Goal: Information Seeking & Learning: Compare options

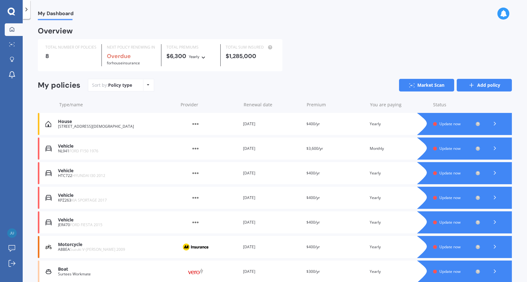
click at [493, 88] on link "Add policy" at bounding box center [484, 85] width 55 height 13
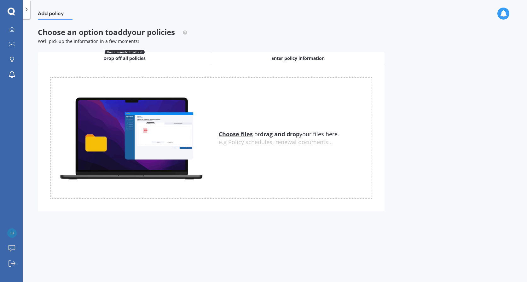
drag, startPoint x: 269, startPoint y: 55, endPoint x: 272, endPoint y: 56, distance: 3.4
click at [270, 55] on div "Enter policy information" at bounding box center [297, 58] width 173 height 13
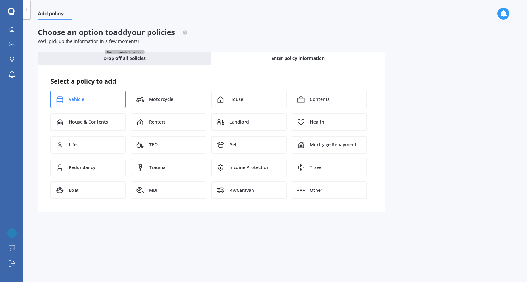
click at [102, 102] on div "Vehicle" at bounding box center [87, 99] width 75 height 18
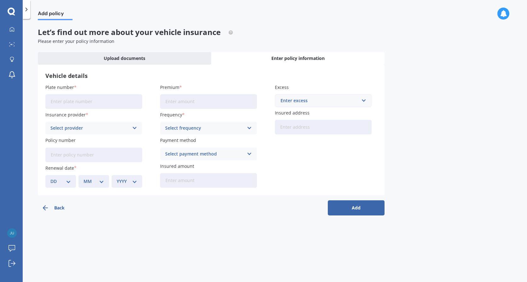
click at [104, 102] on input "Plate number" at bounding box center [93, 101] width 97 height 15
type input "QAZ35"
click at [98, 132] on div "Select provider AA AMI AMP ANZ ASB Aioi Nissay Dowa Ando Assurant Autosure BNZ …" at bounding box center [93, 128] width 97 height 13
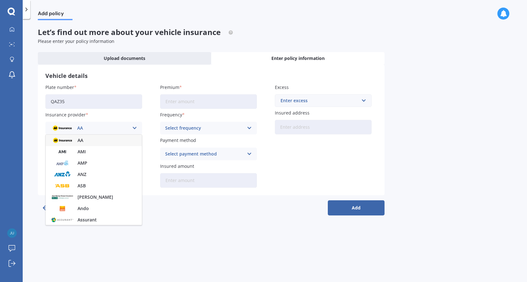
click at [129, 116] on label "Insurance provider" at bounding box center [92, 114] width 94 height 7
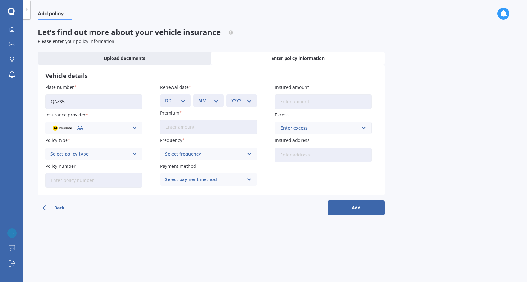
click at [349, 203] on div "Back Add" at bounding box center [211, 205] width 347 height 20
click at [350, 209] on button "Add" at bounding box center [356, 207] width 57 height 15
click at [179, 128] on input "Premium" at bounding box center [208, 127] width 97 height 15
type input "$850.00"
click at [94, 154] on div "Select policy type" at bounding box center [90, 153] width 75 height 7
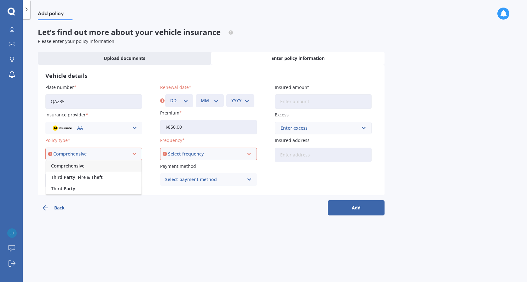
drag, startPoint x: 79, startPoint y: 165, endPoint x: 99, endPoint y: 163, distance: 19.4
click at [81, 165] on span "Comprehensive" at bounding box center [67, 166] width 33 height 4
click at [180, 151] on div "Select frequency" at bounding box center [205, 153] width 75 height 7
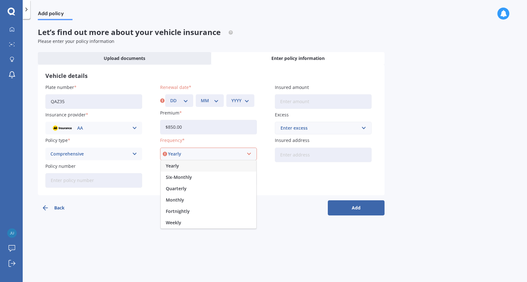
drag, startPoint x: 182, startPoint y: 201, endPoint x: 229, endPoint y: 189, distance: 48.7
click at [193, 197] on div "Monthly" at bounding box center [209, 199] width 96 height 11
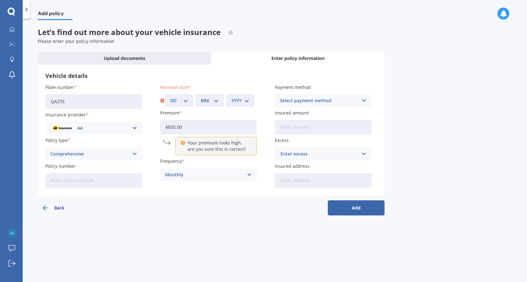
click at [200, 131] on input "$850.00" at bounding box center [208, 127] width 97 height 15
drag, startPoint x: 187, startPoint y: 128, endPoint x: 162, endPoint y: 136, distance: 26.0
click at [162, 136] on div "$850.00 Your premium looks high, are you sure this is correct?" at bounding box center [208, 137] width 97 height 35
click at [205, 172] on div "Monthly" at bounding box center [204, 174] width 78 height 7
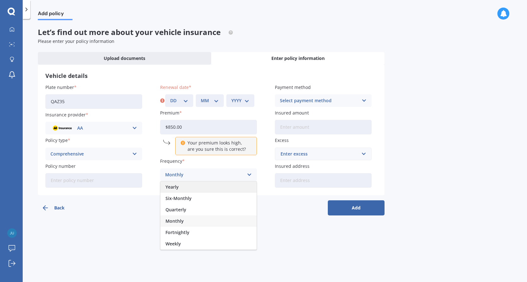
click at [181, 184] on div "Yearly" at bounding box center [208, 186] width 96 height 11
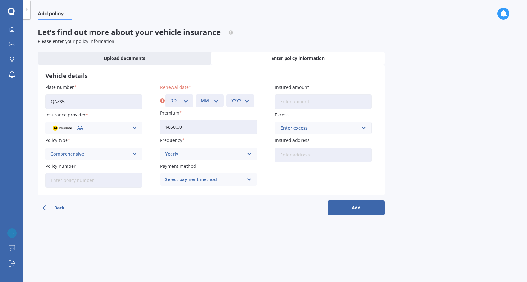
click at [343, 208] on button "Add" at bounding box center [356, 207] width 57 height 15
click at [186, 101] on select "DD 01 02 03 04 05 06 07 08 09 10 11 12 13 14 15 16 17 18 19 20 21 22 23 24 25 2…" at bounding box center [179, 100] width 18 height 7
drag, startPoint x: 169, startPoint y: 255, endPoint x: 268, endPoint y: 75, distance: 204.6
click at [169, 252] on div "Add policy Let’s find out more about your vehicle insurance Please enter your p…" at bounding box center [275, 151] width 504 height 263
drag, startPoint x: 185, startPoint y: 102, endPoint x: 167, endPoint y: 196, distance: 95.0
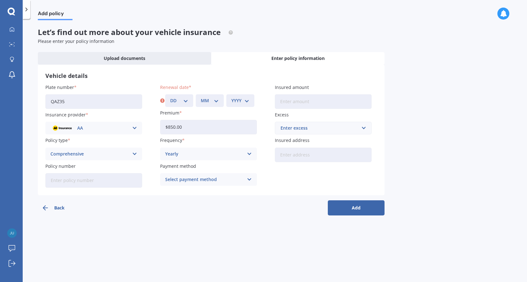
click at [184, 105] on div "DD 01 02 03 04 05 06 07 08 09 10 11 12 13 14 15 16 17 18 19 20 21 22 23 24 25 2…" at bounding box center [179, 100] width 28 height 13
select select "29"
click at [170, 97] on select "DD 01 02 03 04 05 06 07 08 09 10 11 12 13 14 15 16 17 18 19 20 21 22 23 24 25 2…" at bounding box center [179, 100] width 18 height 7
click at [213, 104] on div "MM 01 02 03 04 05 06 07 08 09 10 11 12" at bounding box center [210, 100] width 28 height 13
click at [206, 99] on select "MM 01 02 03 04 05 06 07 08 09 10 11 12" at bounding box center [210, 100] width 18 height 7
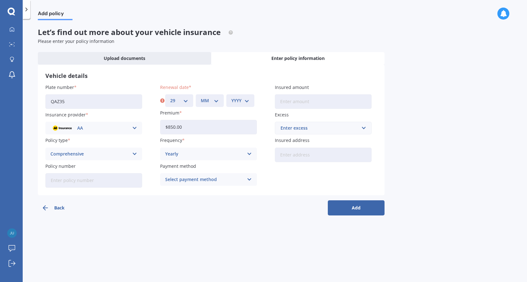
click at [211, 102] on select "MM 01 02 03 04 05 06 07 08 09 10 11 12" at bounding box center [210, 100] width 18 height 7
select select "09"
click at [201, 97] on select "MM 01 02 03 04 05 06 07 08 09 10 11 12" at bounding box center [210, 100] width 18 height 7
click at [242, 101] on select "YYYY 2027 2026 2025 2024 2023 2022 2021 2020 2019 2018 2017 2016 2015 2014 2013…" at bounding box center [240, 100] width 18 height 7
select select "2025"
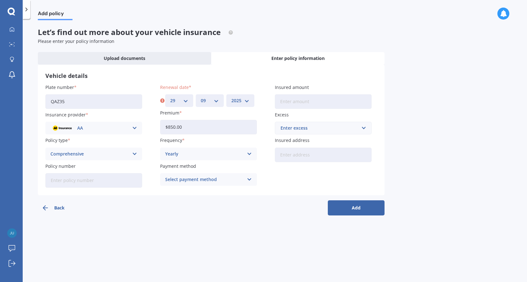
click at [231, 97] on select "YYYY 2027 2026 2025 2024 2023 2022 2021 2020 2019 2018 2017 2016 2015 2014 2013…" at bounding box center [240, 100] width 18 height 7
click at [286, 102] on input "Insured amount" at bounding box center [323, 101] width 97 height 15
type input "$14,350"
click at [308, 128] on div "Enter excess" at bounding box center [320, 128] width 78 height 7
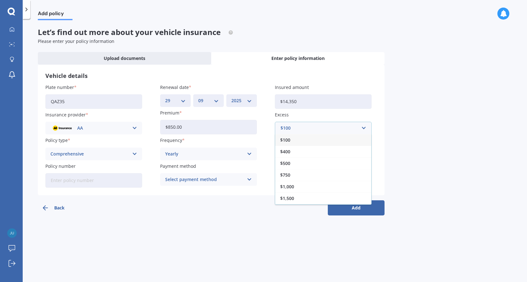
click at [288, 162] on span "$500" at bounding box center [285, 163] width 10 height 4
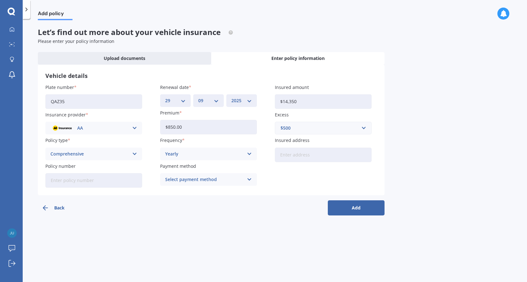
drag, startPoint x: 260, startPoint y: 196, endPoint x: 281, endPoint y: 193, distance: 21.1
click at [262, 195] on div "Back Add" at bounding box center [211, 205] width 347 height 20
click at [342, 209] on button "Add" at bounding box center [356, 207] width 57 height 15
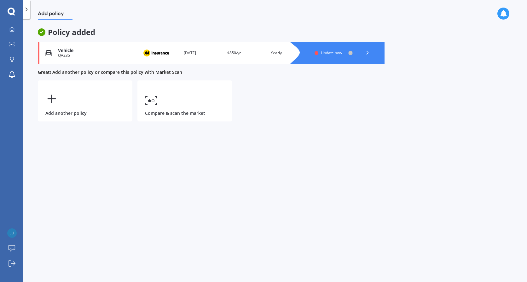
click at [370, 55] on icon at bounding box center [367, 52] width 6 height 6
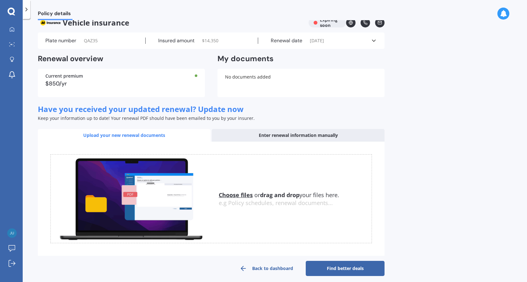
scroll to position [15, 0]
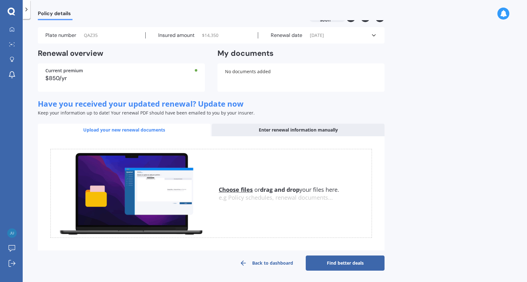
click at [343, 262] on link "Find better deals" at bounding box center [345, 262] width 79 height 15
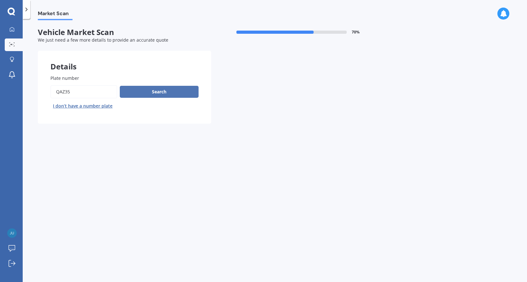
click at [165, 95] on button "Search" at bounding box center [159, 92] width 79 height 12
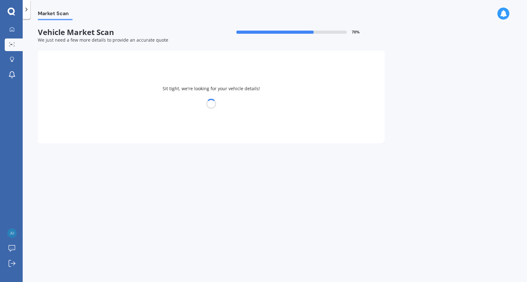
select select "MAZDA"
select select "08"
select select "09"
select select "1968"
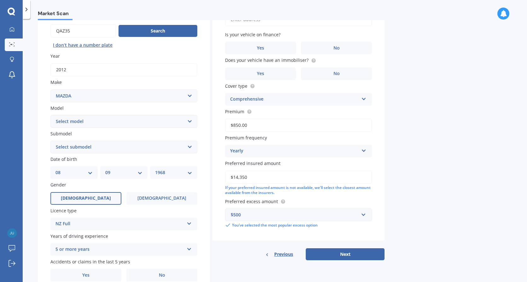
scroll to position [89, 0]
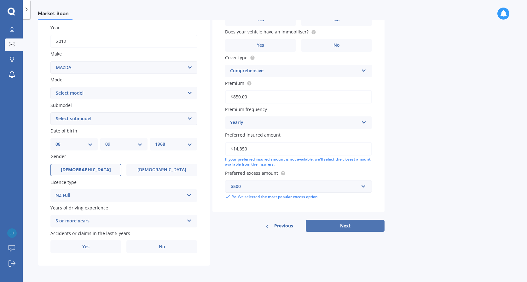
click at [353, 229] on button "Next" at bounding box center [345, 226] width 79 height 12
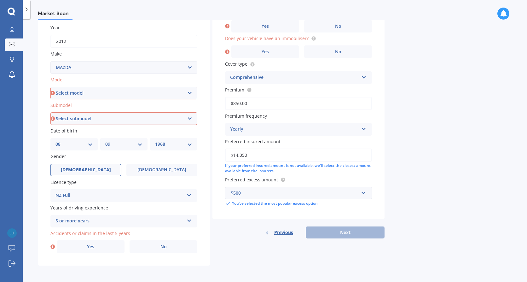
click at [93, 96] on select "Select model 121 2 3 323 323 / Familia 6 626 929 Atenza Autozam Axela AZ3 B2000…" at bounding box center [123, 93] width 147 height 13
select select "CX5"
click at [50, 87] on select "Select model 121 2 3 323 323 / Familia 6 626 929 Atenza Autozam Axela AZ3 B2000…" at bounding box center [123, 93] width 147 height 13
click at [74, 121] on select "Select submodel 2.2 Diesel 2WD XD 2.5S 4WD Diesel Limited 4WD GSX 2.2 Diesel St…" at bounding box center [123, 118] width 147 height 13
select select "STATION WAGON 2.5L"
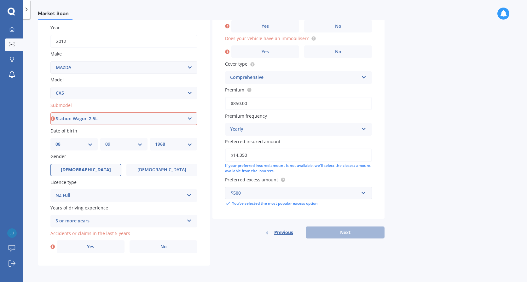
click at [50, 112] on select "Select submodel 2.2 Diesel 2WD XD 2.5S 4WD Diesel Limited 4WD GSX 2.2 Diesel St…" at bounding box center [123, 118] width 147 height 13
click at [160, 167] on span "[DEMOGRAPHIC_DATA]" at bounding box center [162, 169] width 50 height 5
click at [0, 0] on input "[DEMOGRAPHIC_DATA]" at bounding box center [0, 0] width 0 height 0
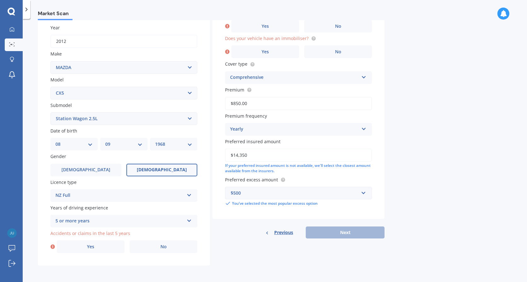
click at [88, 146] on select "DD 01 02 03 04 05 06 07 08 09 10 11 12 13 14 15 16 17 18 19 20 21 22 23 24 25 2…" at bounding box center [73, 144] width 37 height 7
select select "09"
click at [55, 141] on select "DD 01 02 03 04 05 06 07 08 09 10 11 12 13 14 15 16 17 18 19 20 21 22 23 24 25 2…" at bounding box center [73, 144] width 37 height 7
click at [112, 144] on select "MM 01 02 03 04 05 06 07 08 09 10 11 12" at bounding box center [123, 144] width 37 height 7
select select "03"
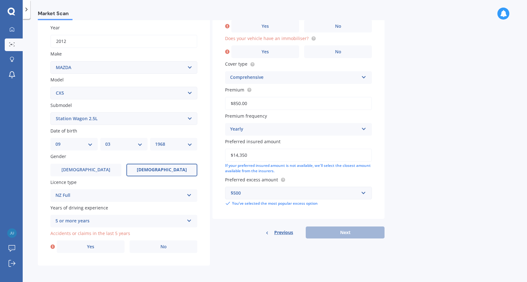
click at [105, 141] on select "MM 01 02 03 04 05 06 07 08 09 10 11 12" at bounding box center [123, 144] width 37 height 7
click at [162, 146] on select "YYYY 2025 2024 2023 2022 2021 2020 2019 2018 2017 2016 2015 2014 2013 2012 2011…" at bounding box center [173, 144] width 37 height 7
select select "1939"
click at [155, 141] on select "YYYY 2025 2024 2023 2022 2021 2020 2019 2018 2017 2016 2015 2014 2013 2012 2011…" at bounding box center [173, 144] width 37 height 7
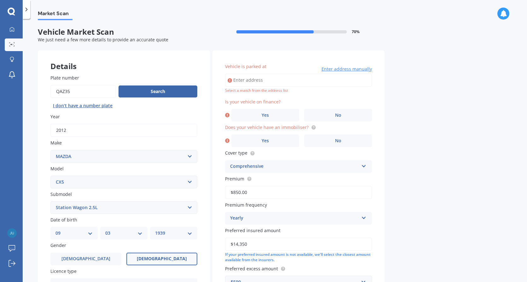
scroll to position [0, 0]
click at [260, 80] on input "Vehicle is parked at" at bounding box center [298, 80] width 147 height 13
type input "[STREET_ADDRESS]"
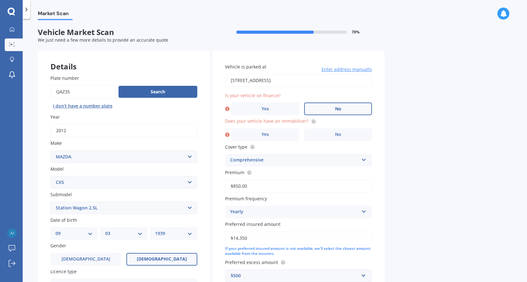
click at [338, 109] on span "No" at bounding box center [338, 108] width 6 height 5
click at [0, 0] on input "No" at bounding box center [0, 0] width 0 height 0
click at [273, 137] on label "Yes" at bounding box center [265, 134] width 68 height 13
click at [0, 0] on input "Yes" at bounding box center [0, 0] width 0 height 0
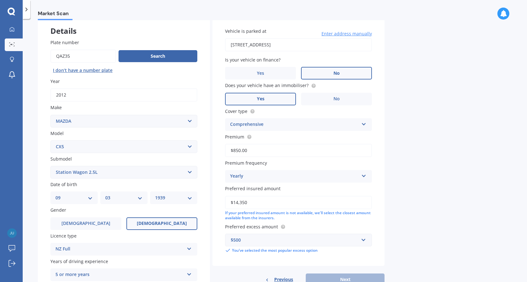
scroll to position [89, 0]
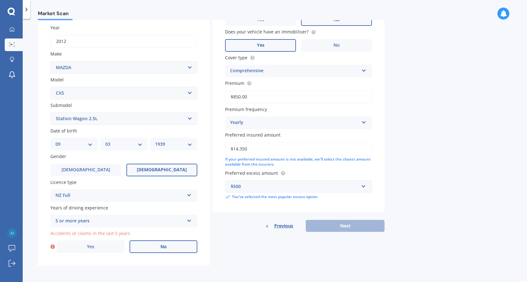
click at [167, 243] on label "No" at bounding box center [164, 246] width 68 height 13
click at [0, 0] on input "No" at bounding box center [0, 0] width 0 height 0
click at [334, 224] on button "Next" at bounding box center [345, 226] width 79 height 12
select select "09"
select select "03"
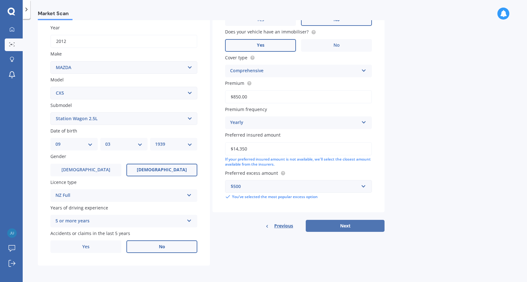
select select "1939"
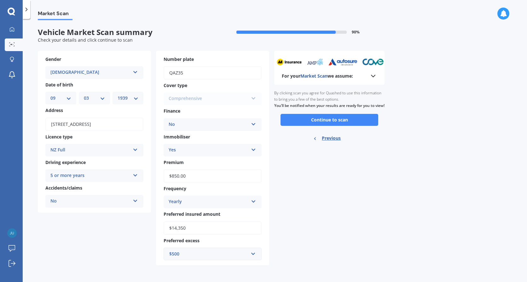
scroll to position [0, 0]
click at [318, 184] on div "For your Market Scan we assume: Ready to go By clicking scan you agree for Quas…" at bounding box center [329, 158] width 110 height 214
click at [320, 126] on button "Continue to scan" at bounding box center [330, 120] width 98 height 12
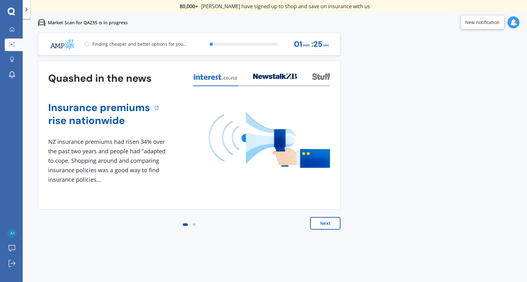
click at [324, 227] on button "Next" at bounding box center [325, 223] width 30 height 13
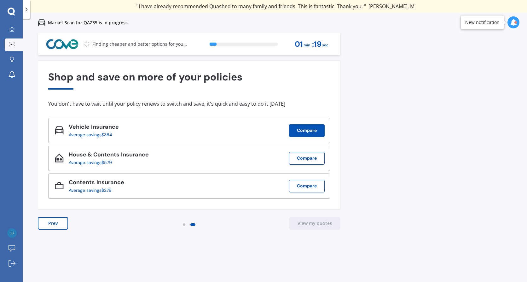
click at [300, 134] on button "Compare" at bounding box center [307, 130] width 36 height 13
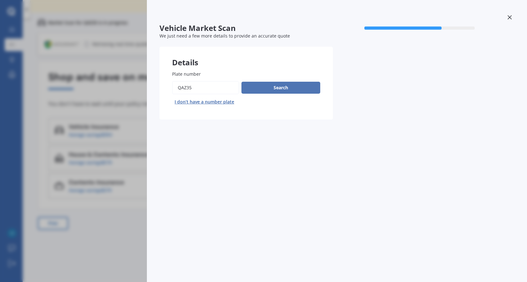
click at [287, 91] on button "Search" at bounding box center [280, 88] width 79 height 12
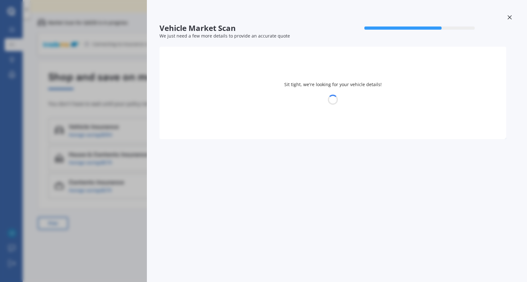
select select "MAZDA"
select select "09"
select select "03"
select select "1939"
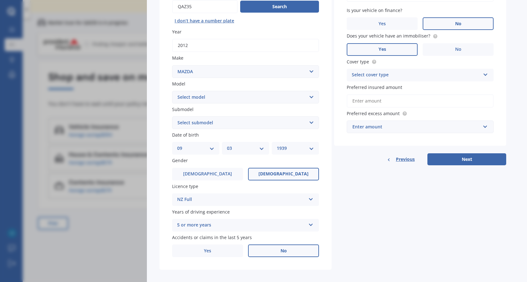
scroll to position [86, 0]
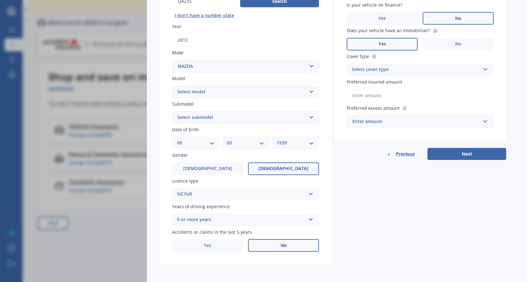
click at [446, 156] on button "Next" at bounding box center [466, 154] width 79 height 12
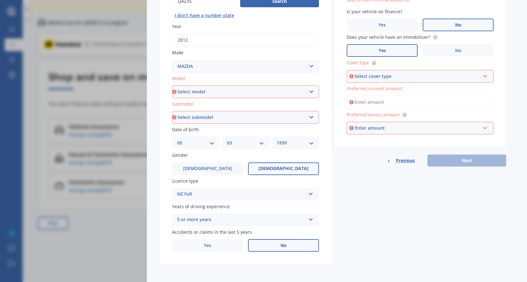
drag, startPoint x: 383, startPoint y: 77, endPoint x: 375, endPoint y: 85, distance: 11.6
click at [382, 77] on div "Select cover type" at bounding box center [417, 76] width 125 height 7
click at [370, 90] on span "Comprehensive" at bounding box center [368, 88] width 33 height 6
click at [370, 104] on input "Preferred insured amount" at bounding box center [420, 102] width 147 height 13
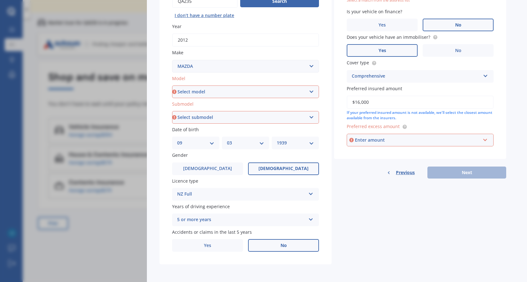
type input "$16,000"
drag, startPoint x: 389, startPoint y: 150, endPoint x: 383, endPoint y: 141, distance: 10.7
click at [389, 149] on div "Vehicle is parked at [STREET_ADDRESS] Enter address manually Select a match fro…" at bounding box center [420, 59] width 172 height 199
click at [384, 141] on div "Enter amount" at bounding box center [417, 139] width 125 height 7
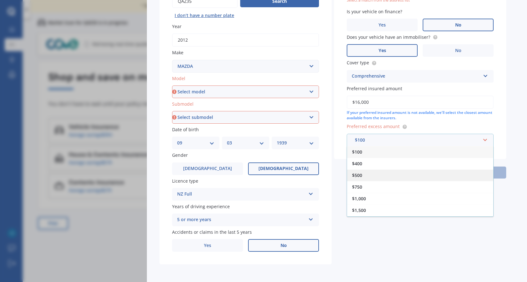
click at [360, 174] on span "$500" at bounding box center [357, 175] width 10 height 6
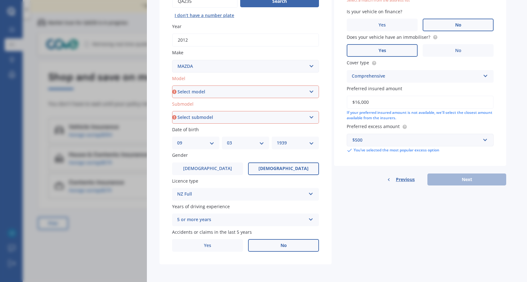
click at [454, 182] on div "Previous Next" at bounding box center [420, 179] width 172 height 12
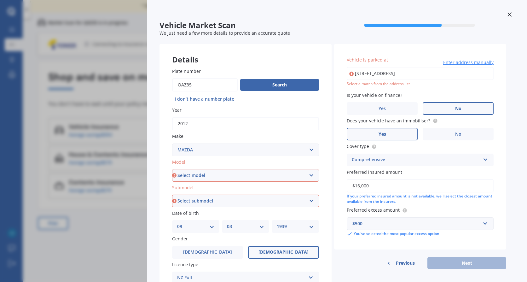
scroll to position [0, 0]
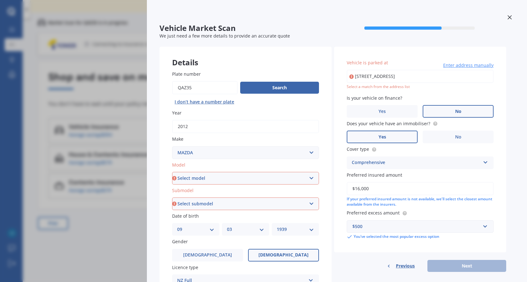
click at [390, 77] on input "[STREET_ADDRESS]" at bounding box center [420, 76] width 147 height 13
type input "[STREET_ADDRESS]"
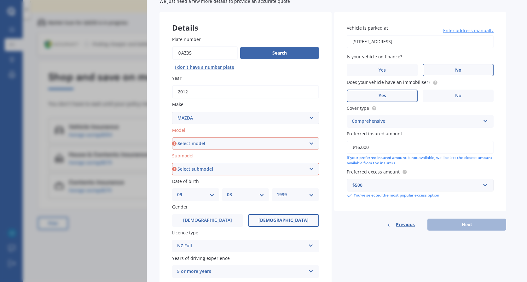
scroll to position [86, 0]
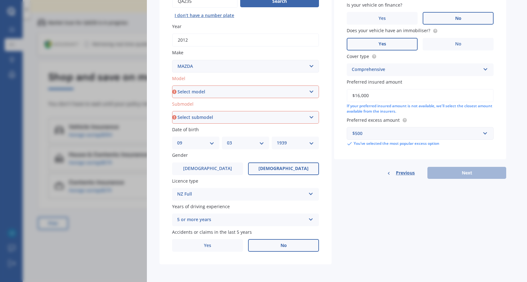
click at [459, 173] on div "Previous Next" at bounding box center [420, 173] width 172 height 12
click at [218, 93] on select "Select model 121 2 3 323 323 / Familia 6 626 929 Atenza Autozam Axela AZ3 B2000…" at bounding box center [245, 91] width 147 height 13
select select "CX5"
click at [172, 85] on select "Select model 121 2 3 323 323 / Familia 6 626 929 Atenza Autozam Axela AZ3 B2000…" at bounding box center [245, 91] width 147 height 13
click at [201, 115] on select "Select submodel 2.2 Diesel 2WD XD 2.5S 4WD Diesel Limited 4WD GSX 2.2 Diesel St…" at bounding box center [245, 117] width 147 height 13
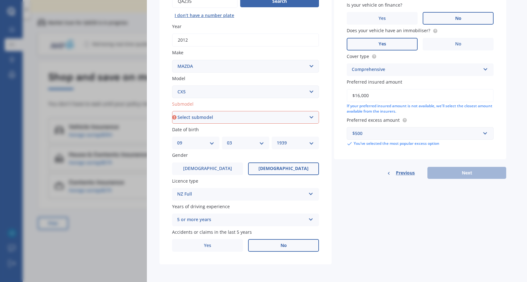
select select "AWD GSX"
click at [172, 111] on select "Select submodel 2.2 Diesel 2WD XD 2.5S 4WD Diesel Limited 4WD GSX 2.2 Diesel St…" at bounding box center [245, 117] width 147 height 13
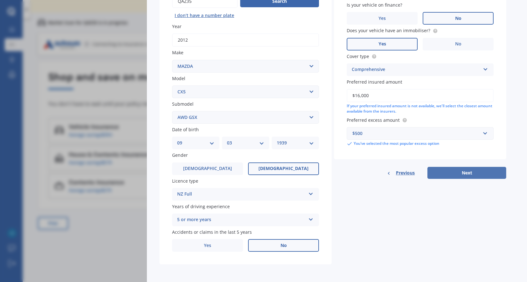
drag, startPoint x: 454, startPoint y: 164, endPoint x: 457, endPoint y: 171, distance: 7.2
click at [455, 167] on div "Vehicle is parked at [STREET_ADDRESS] Enter address manually Is your vehicle on…" at bounding box center [420, 69] width 172 height 218
click at [457, 171] on button "Next" at bounding box center [466, 173] width 79 height 12
select select "09"
select select "03"
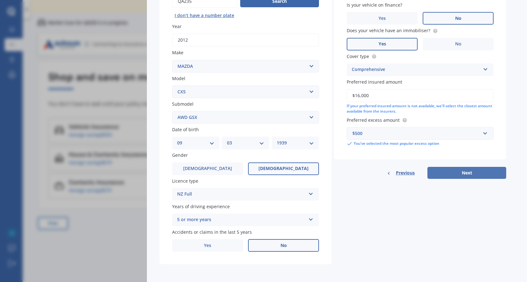
select select "1939"
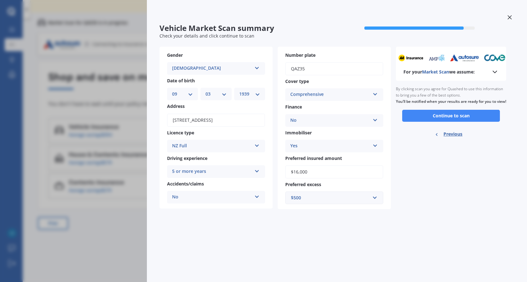
scroll to position [0, 0]
click at [461, 121] on button "Continue to scan" at bounding box center [451, 116] width 98 height 12
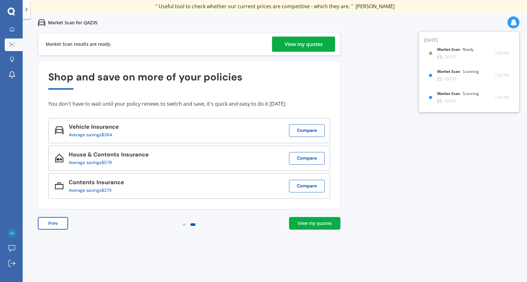
click at [316, 223] on div "View my quotes" at bounding box center [315, 223] width 34 height 6
